Goal: Complete application form

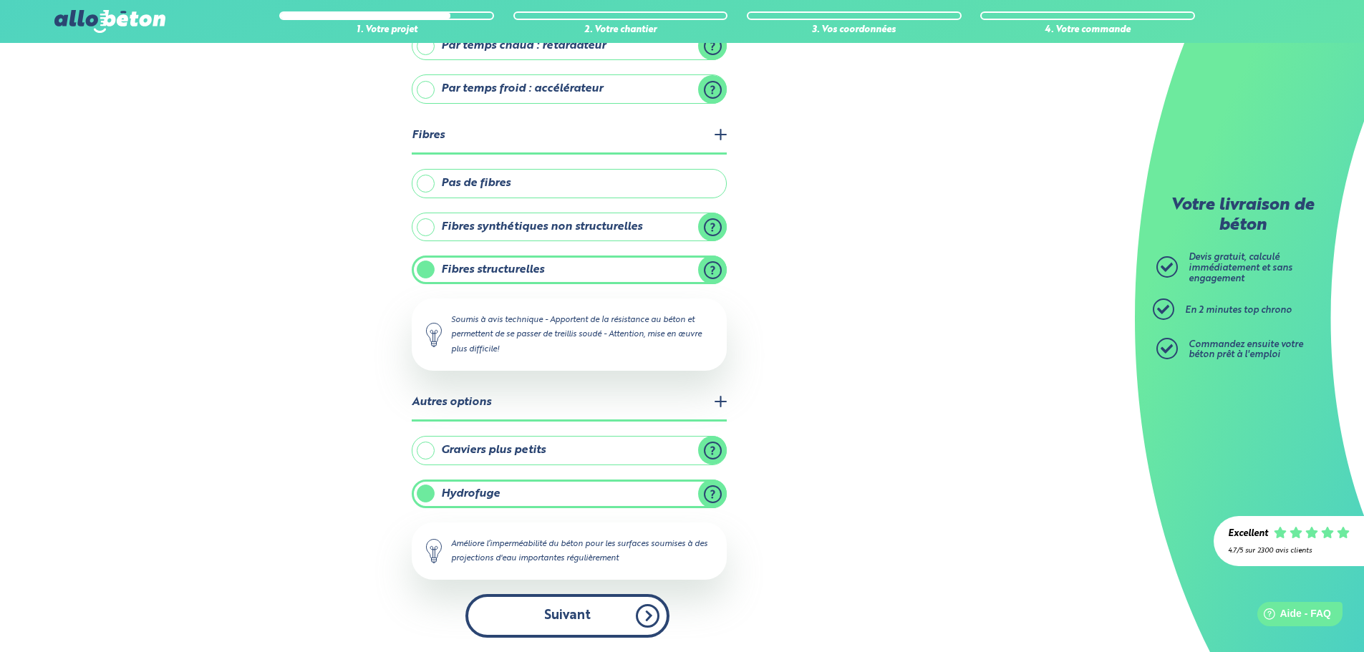
click at [553, 607] on button "Suivant" at bounding box center [567, 616] width 204 height 44
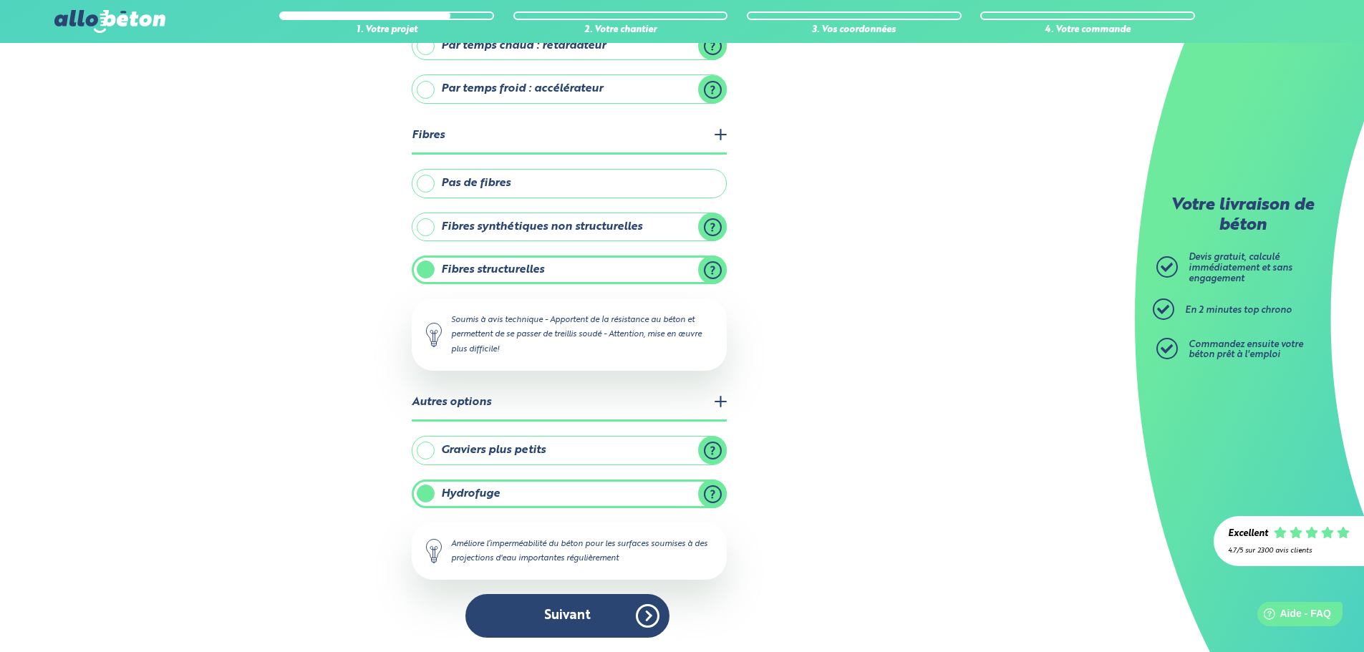
scroll to position [95, 0]
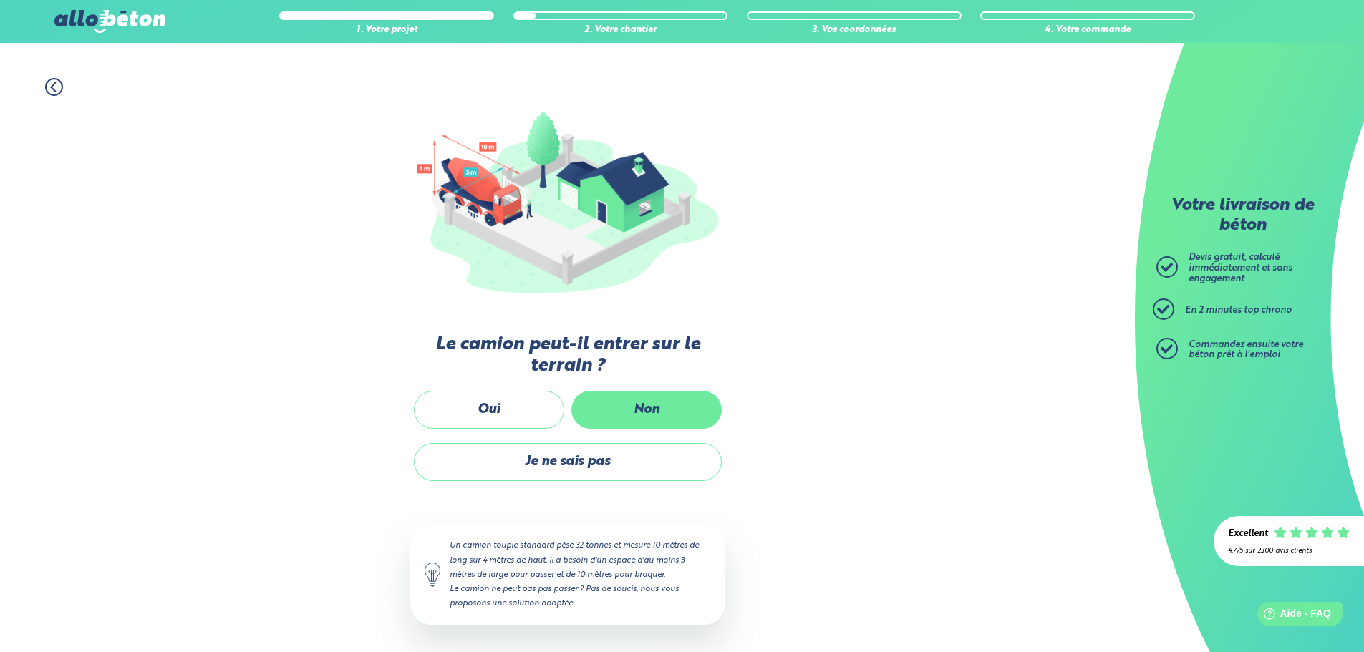
click at [616, 400] on label "Non" at bounding box center [646, 410] width 150 height 38
click at [0, 0] on input "Non" at bounding box center [0, 0] width 0 height 0
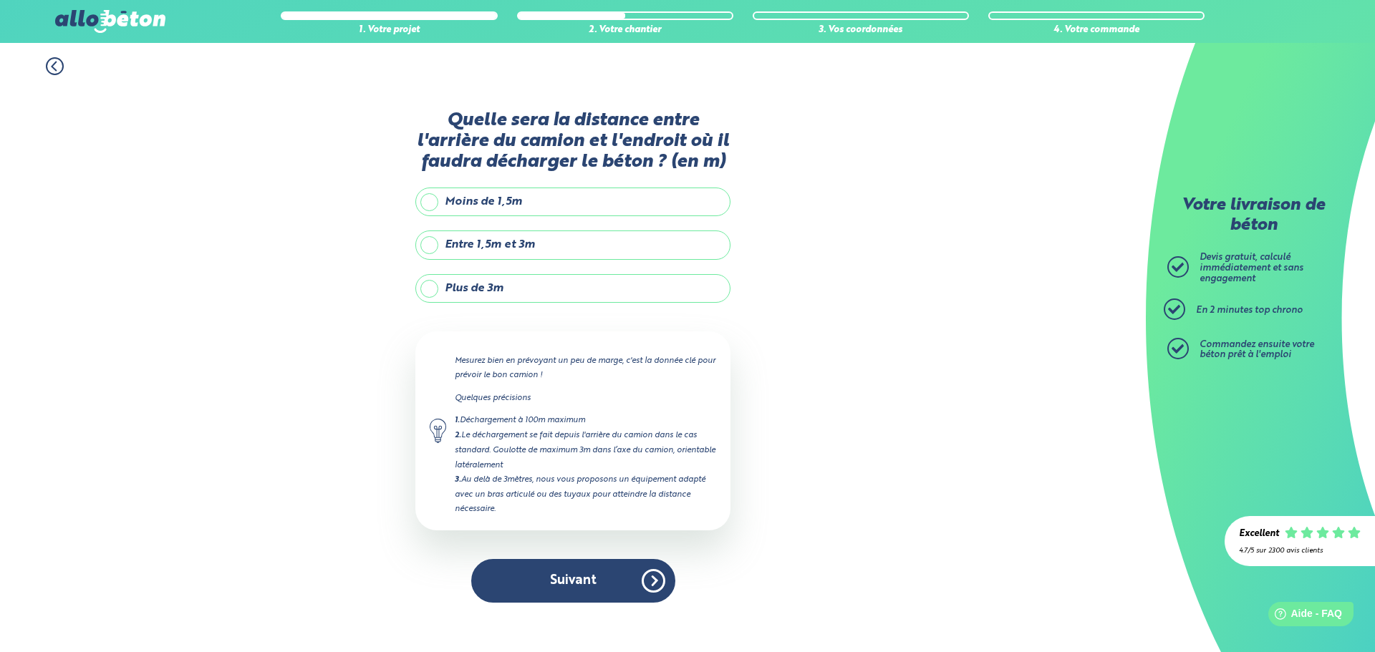
click at [495, 294] on label "Plus de 3m" at bounding box center [572, 288] width 315 height 29
click at [0, 0] on input "Plus de 3m" at bounding box center [0, 0] width 0 height 0
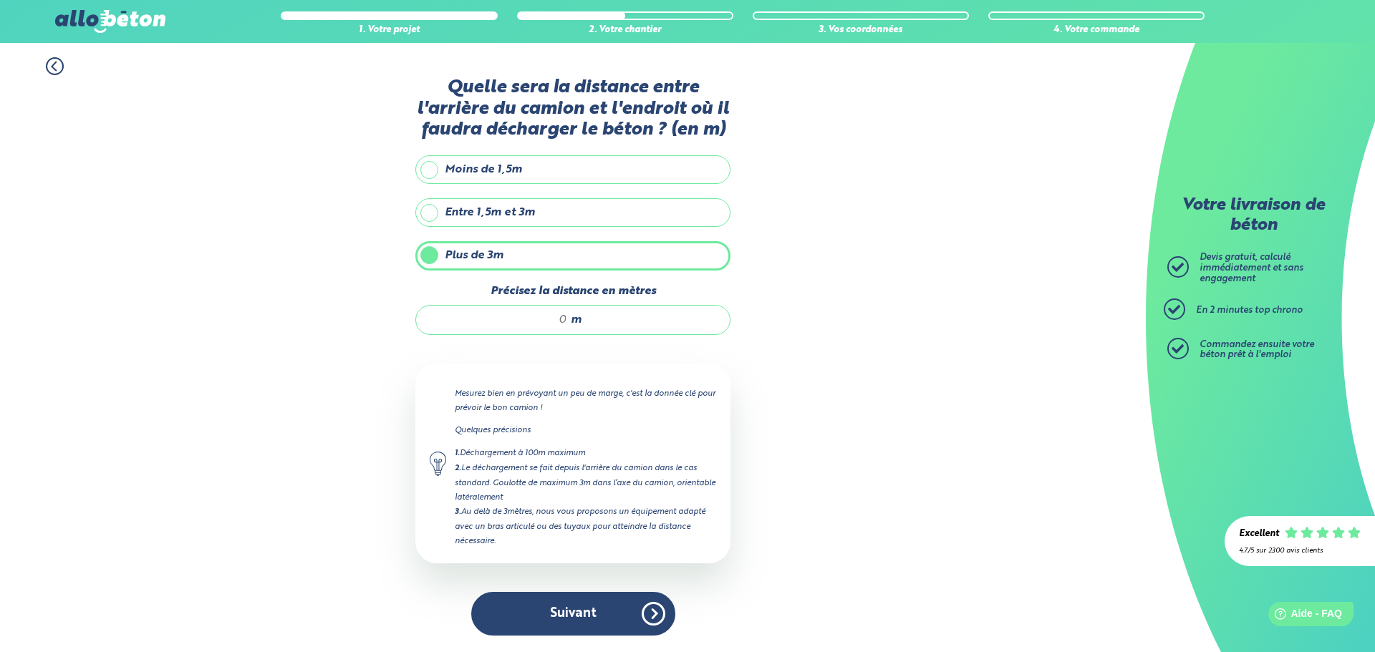
drag, startPoint x: 553, startPoint y: 321, endPoint x: 809, endPoint y: 384, distance: 263.8
click at [848, 384] on div "1. Votre projet 2. Votre chantier 3. Vos coordonnées 4. Votre commande Quelle s…" at bounding box center [573, 347] width 1146 height 609
click at [569, 322] on div "m" at bounding box center [572, 320] width 315 height 30
drag, startPoint x: 564, startPoint y: 316, endPoint x: 500, endPoint y: 321, distance: 63.9
click at [500, 321] on input "Précisez la distance en mètres" at bounding box center [498, 320] width 137 height 14
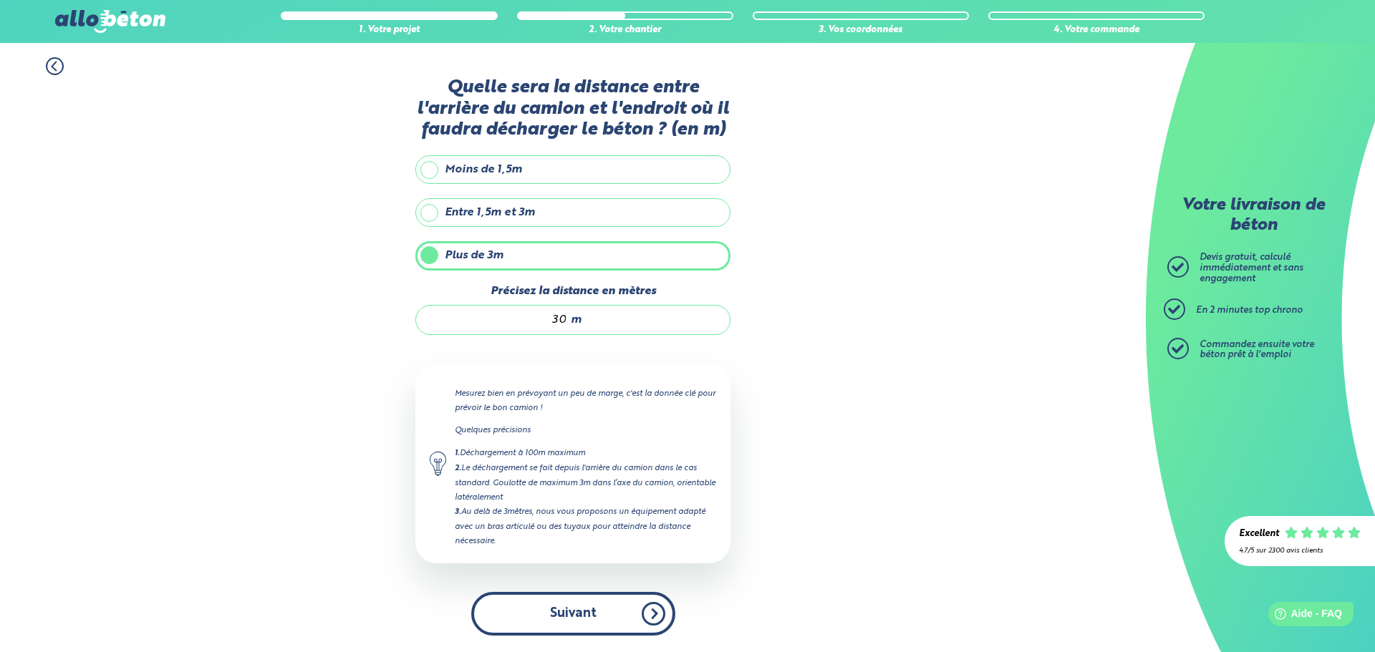
type input "30"
click at [606, 615] on button "Suivant" at bounding box center [573, 614] width 204 height 44
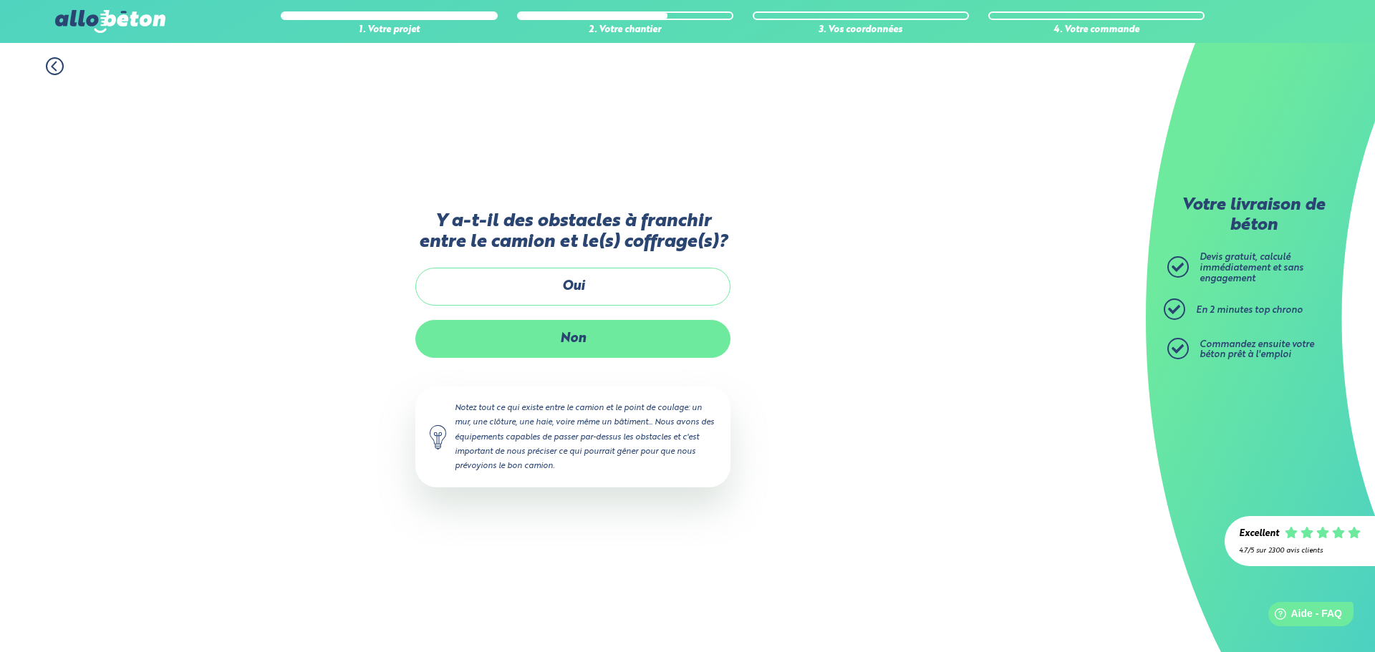
click at [597, 336] on label "Non" at bounding box center [572, 339] width 315 height 38
click at [0, 0] on input "Non" at bounding box center [0, 0] width 0 height 0
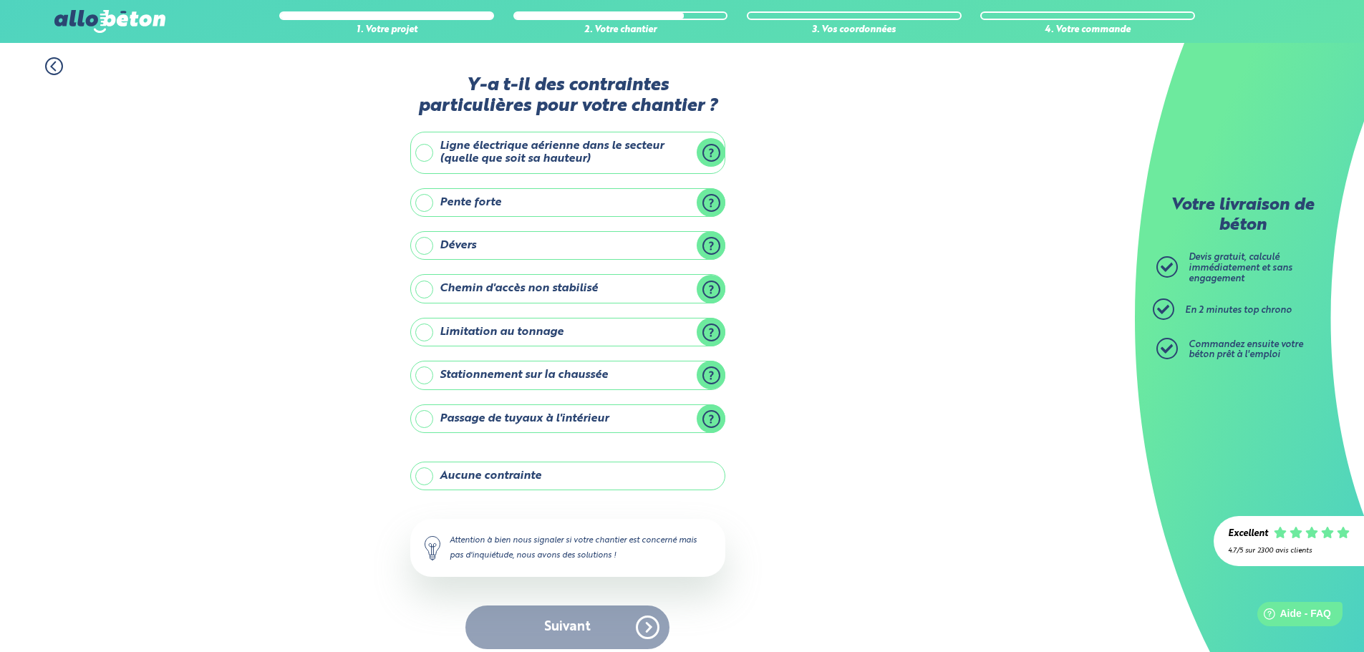
click at [494, 473] on label "Aucune contrainte" at bounding box center [567, 476] width 315 height 29
click at [0, 0] on input "Aucune contrainte" at bounding box center [0, 0] width 0 height 0
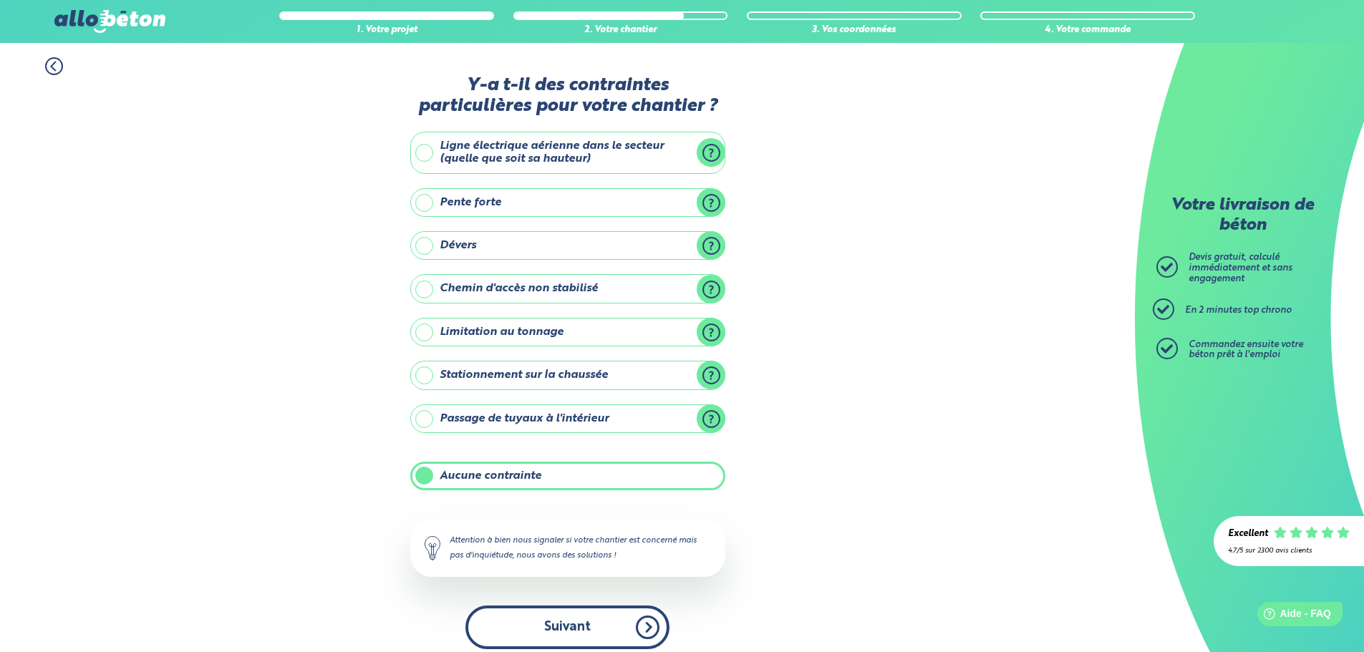
click at [571, 640] on button "Suivant" at bounding box center [567, 628] width 204 height 44
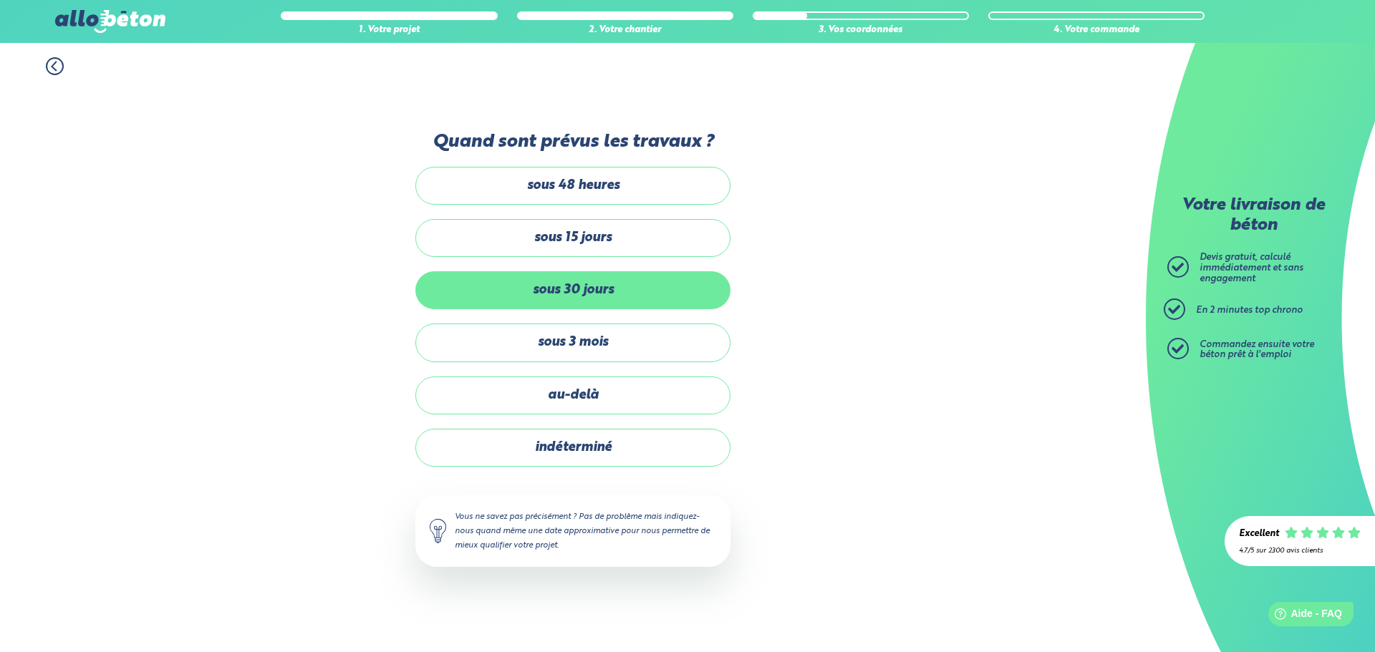
click at [586, 288] on label "sous 30 jours" at bounding box center [572, 290] width 315 height 38
click at [0, 0] on input "sous 30 jours" at bounding box center [0, 0] width 0 height 0
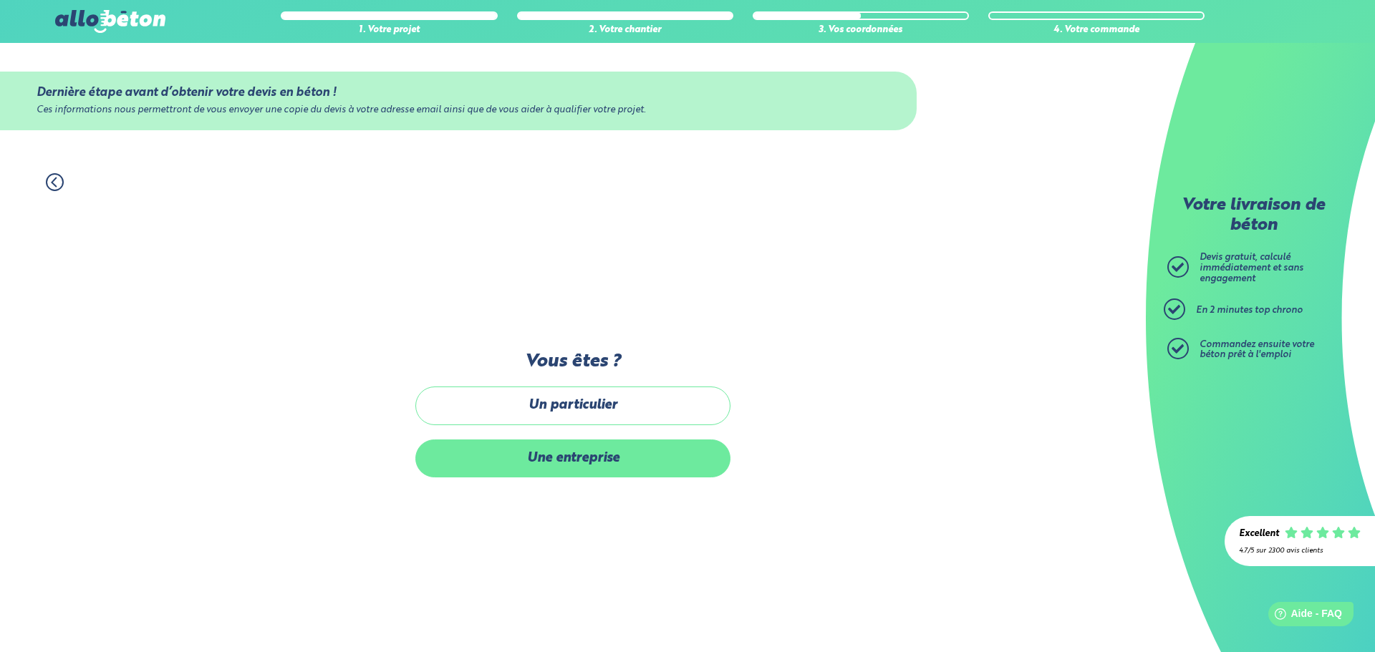
click at [597, 449] on label "Une entreprise" at bounding box center [572, 459] width 315 height 38
click at [0, 0] on input "Une entreprise" at bounding box center [0, 0] width 0 height 0
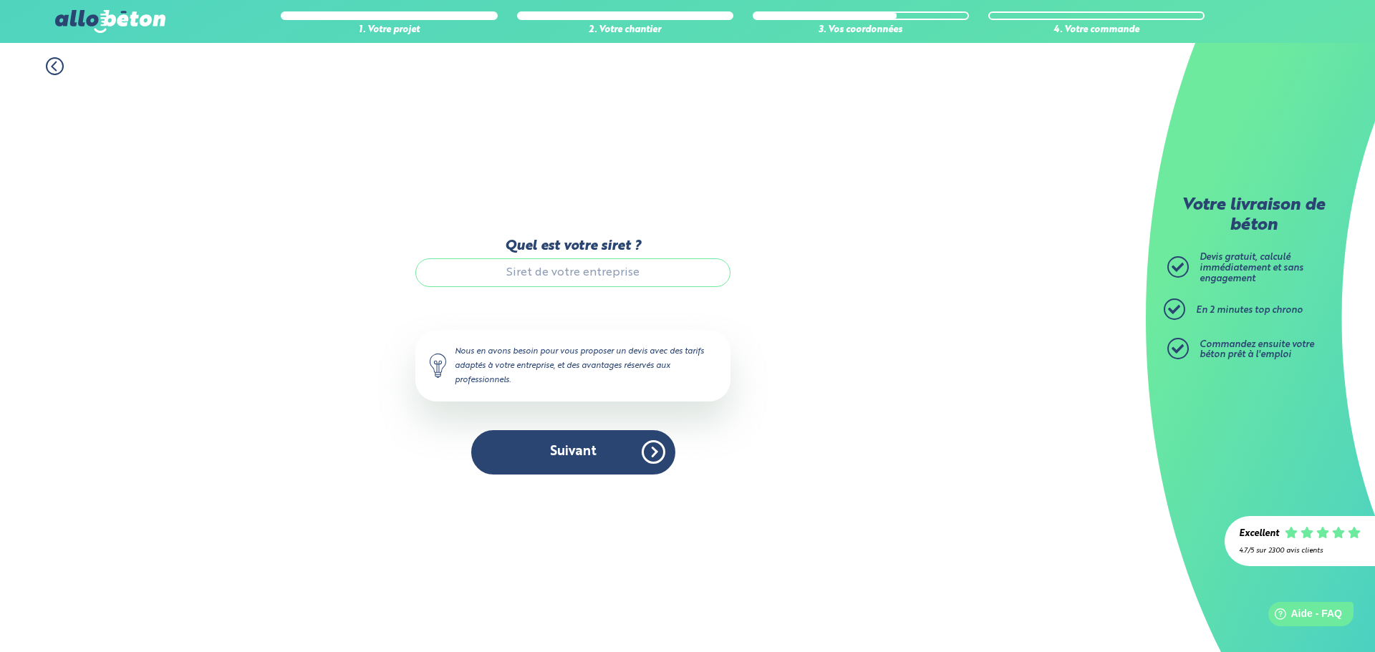
click at [597, 275] on input "Quel est votre siret ?" at bounding box center [572, 272] width 315 height 29
paste input "52832798400035"
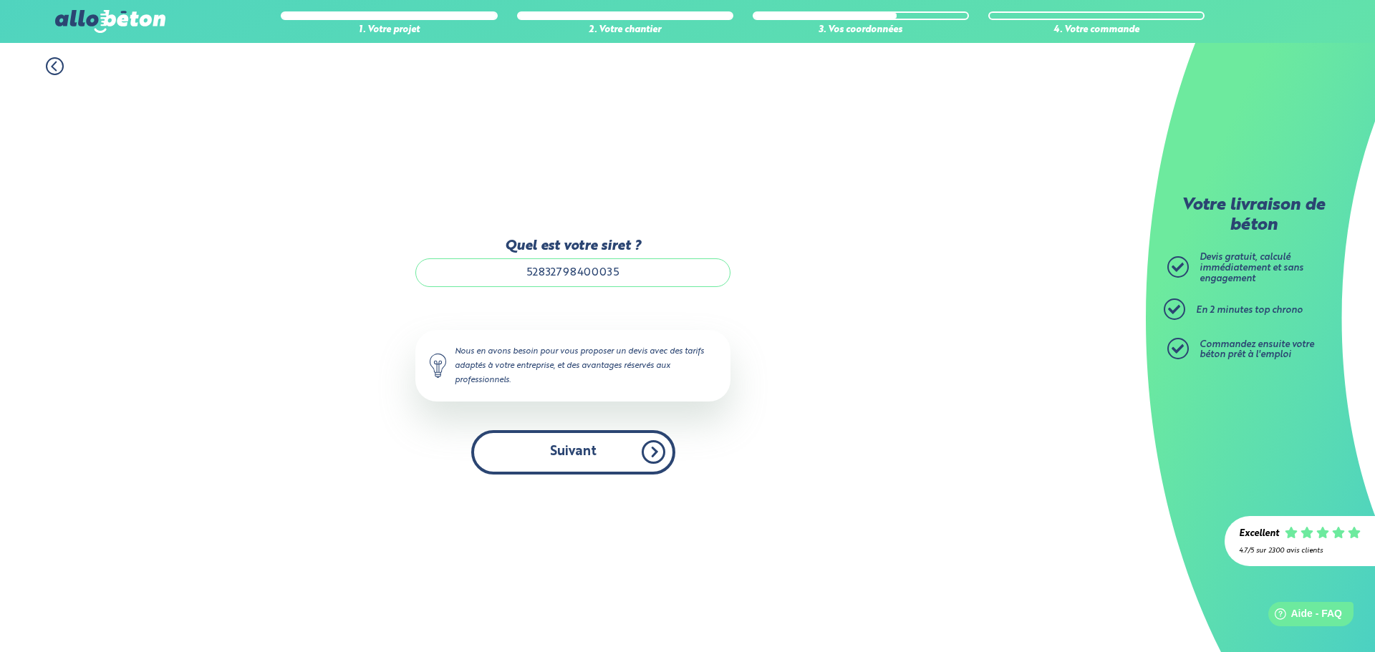
type input "52832798400035"
click at [625, 451] on button "Suivant" at bounding box center [573, 452] width 204 height 44
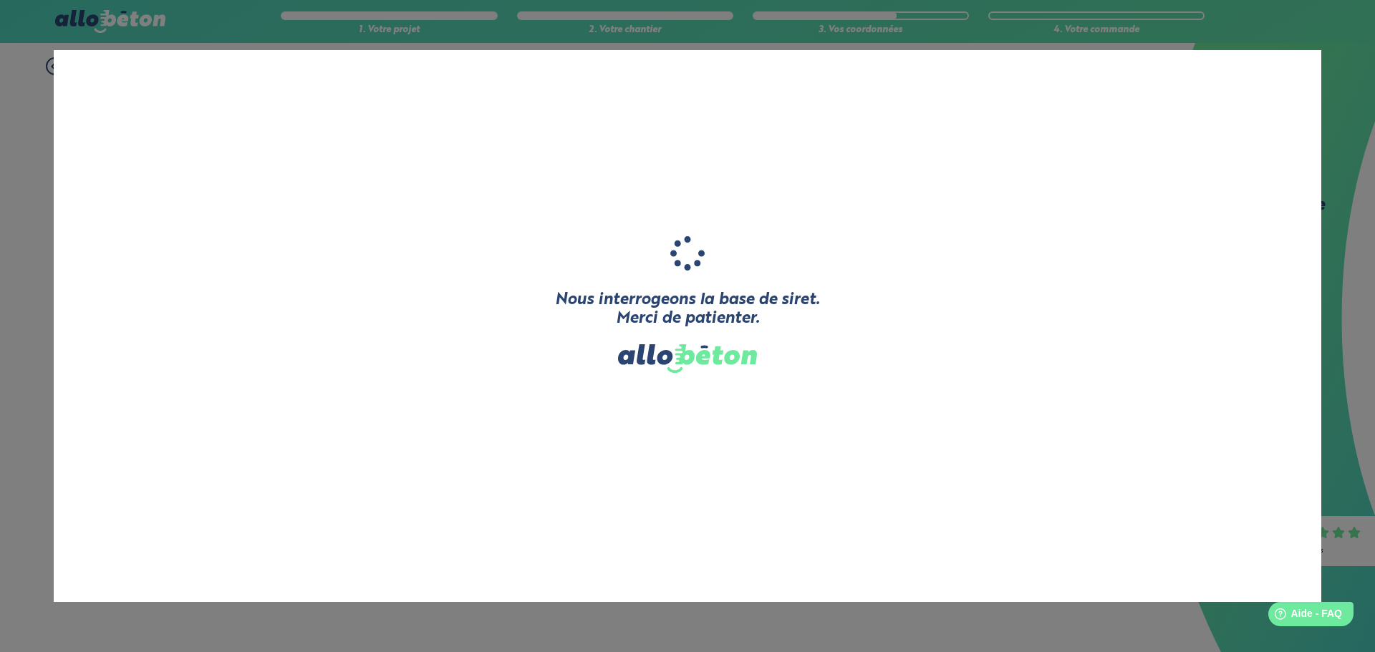
type input "BATI RENOV"
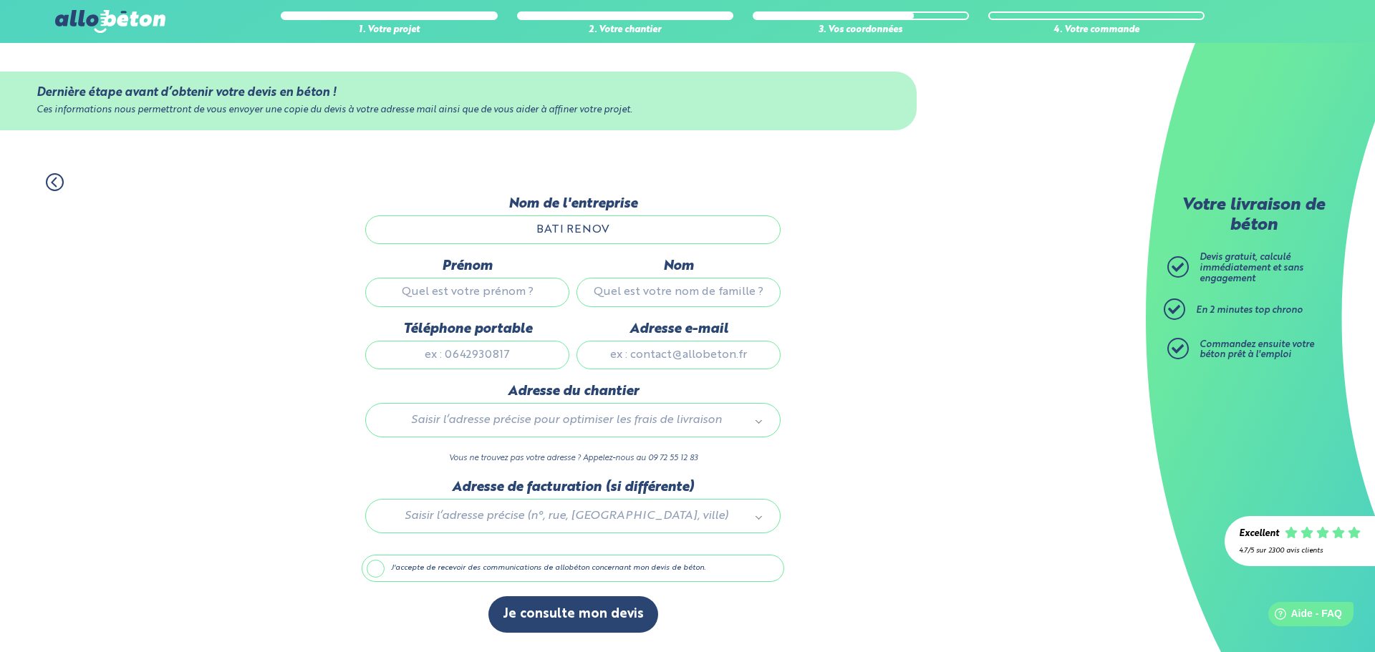
click at [476, 301] on input "Prénom" at bounding box center [467, 292] width 204 height 29
click at [675, 242] on input "BATI RENOV" at bounding box center [572, 230] width 415 height 29
click at [672, 233] on input "BATI RENOV" at bounding box center [572, 230] width 415 height 29
click at [463, 290] on input "Prénom" at bounding box center [467, 292] width 204 height 29
type input "[PERSON_NAME]"
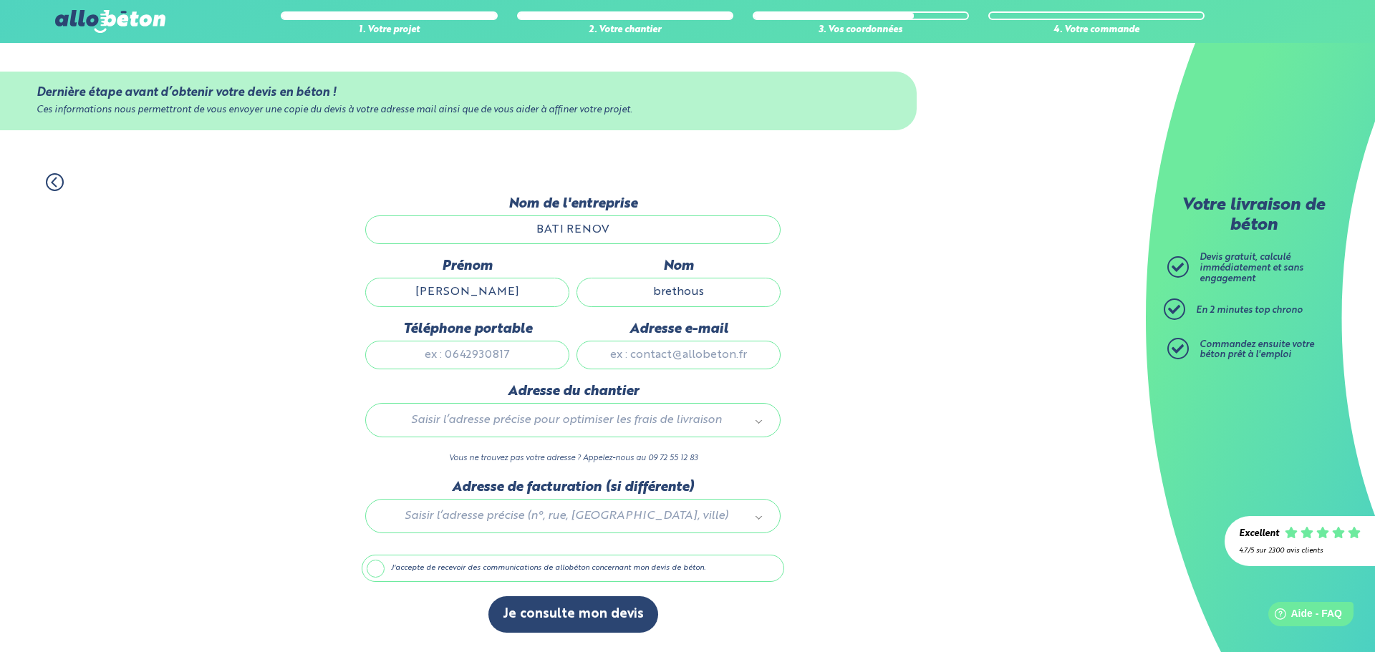
type input "brethous"
type input "0665042232"
click at [609, 344] on input "Adresse e-mail" at bounding box center [678, 355] width 204 height 29
type input "[PERSON_NAME][EMAIL_ADDRESS][DOMAIN_NAME]"
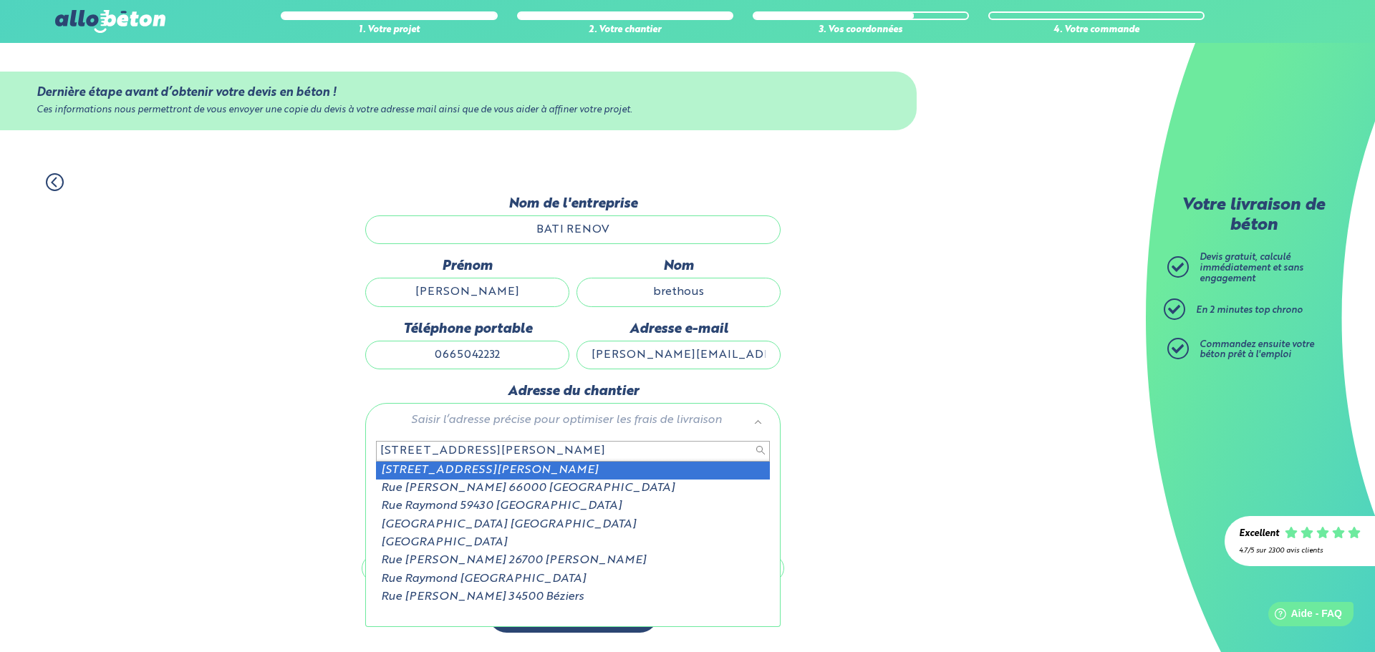
type input "128 bis rue raymond"
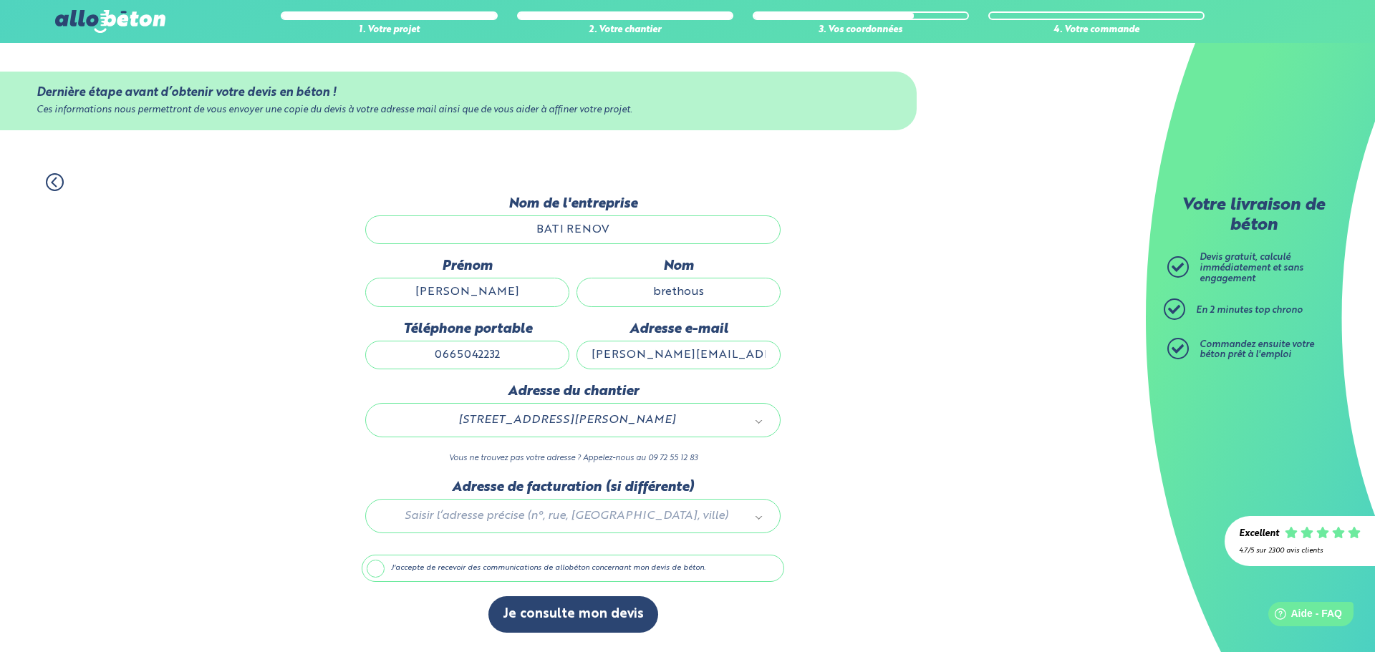
click at [454, 575] on label "J'accepte de recevoir des communications de allobéton concernant mon devis de b…" at bounding box center [573, 568] width 422 height 27
click at [0, 0] on input "J'accepte de recevoir des communications de allobéton concernant mon devis de b…" at bounding box center [0, 0] width 0 height 0
click at [465, 566] on label "J'accepte de recevoir des communications de allobéton concernant mon devis de b…" at bounding box center [573, 568] width 422 height 27
click at [0, 0] on input "J'accepte de recevoir des communications de allobéton concernant mon devis de b…" at bounding box center [0, 0] width 0 height 0
click at [537, 603] on button "Je consulte mon devis" at bounding box center [573, 614] width 170 height 37
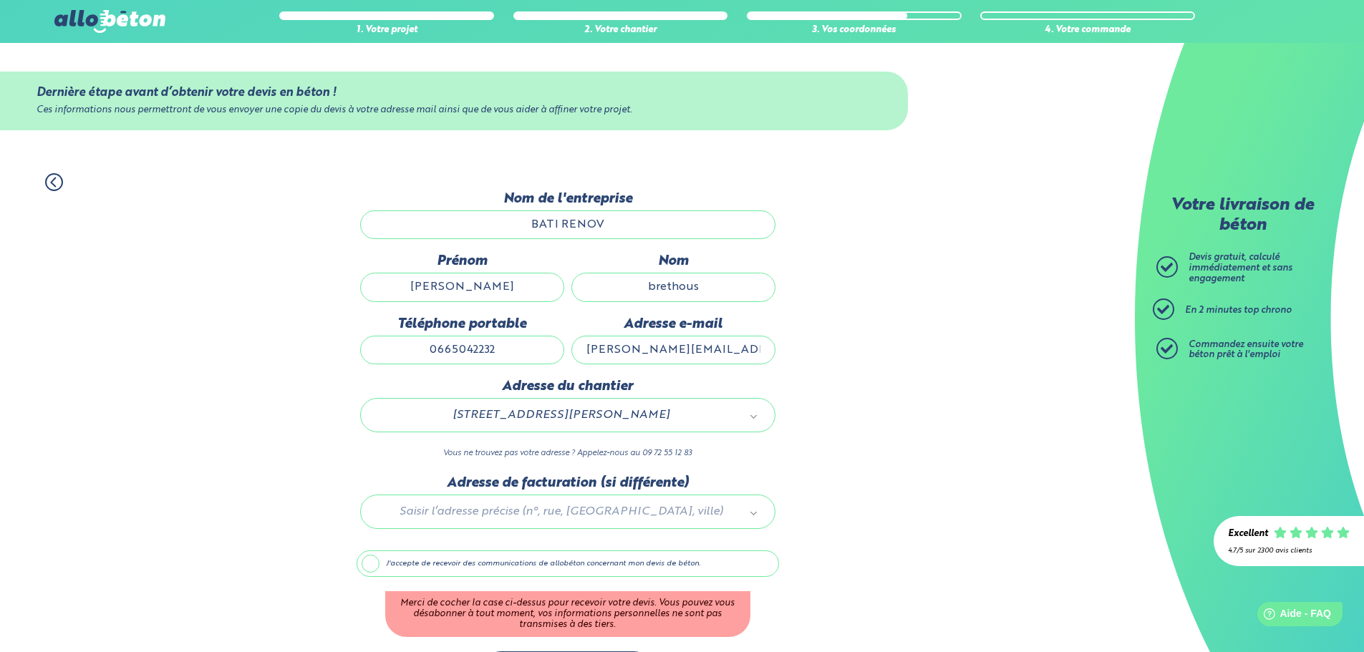
click at [432, 576] on label "J'accepte de recevoir des communications de allobéton concernant mon devis de b…" at bounding box center [568, 564] width 422 height 27
click at [0, 0] on input "J'accepte de recevoir des communications de allobéton concernant mon devis de b…" at bounding box center [0, 0] width 0 height 0
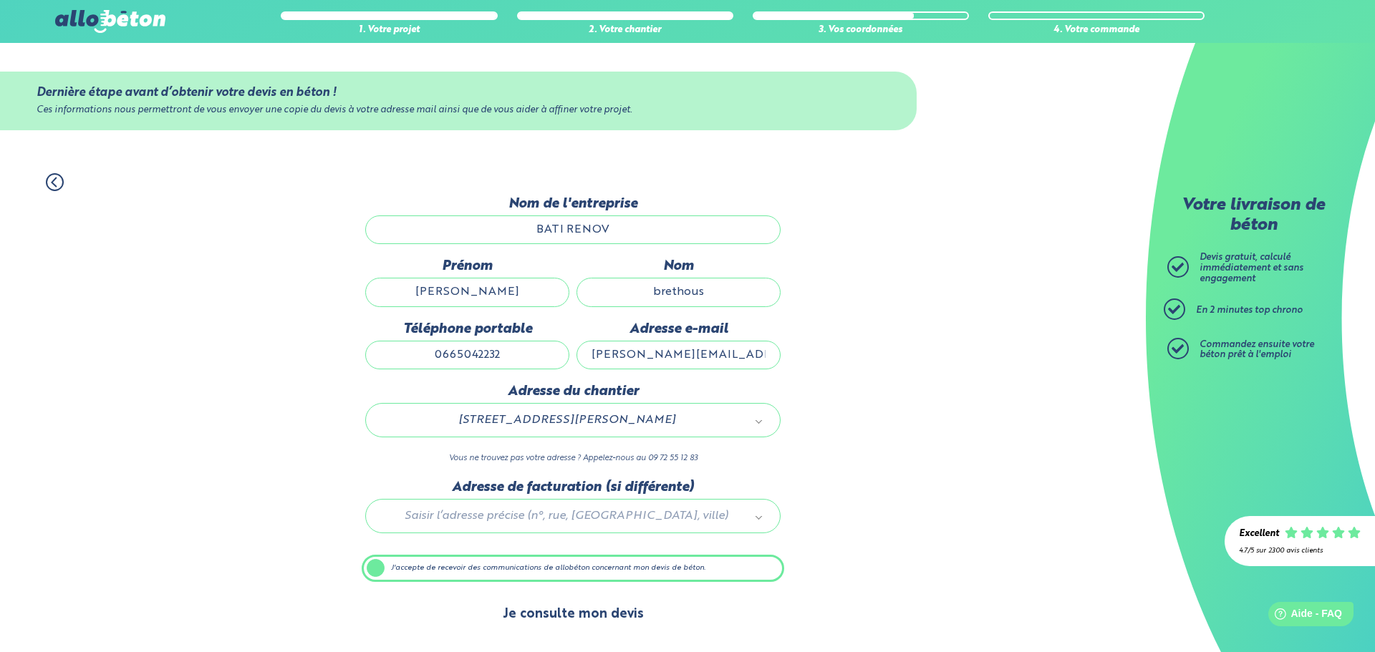
click at [571, 618] on button "Je consulte mon devis" at bounding box center [573, 614] width 170 height 37
